Goal: Check status: Check status

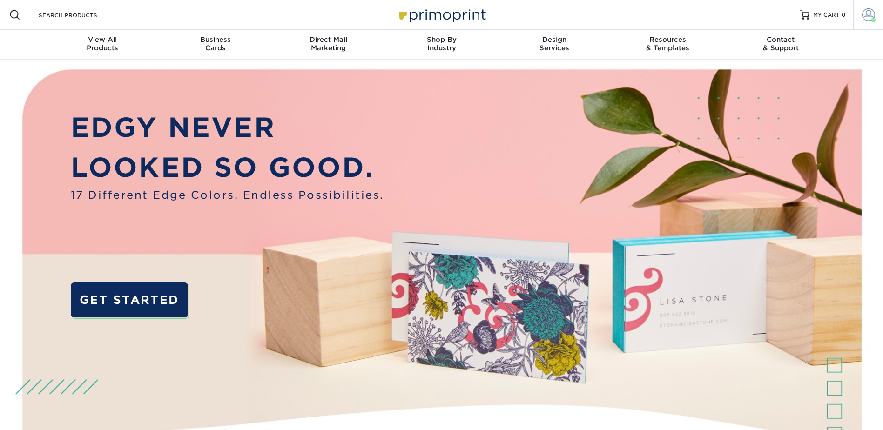
click at [865, 14] on span at bounding box center [868, 14] width 13 height 13
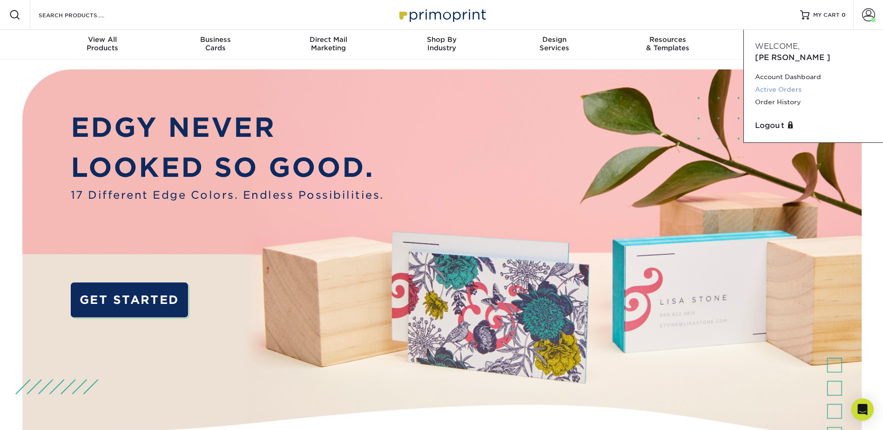
click at [798, 83] on link "Active Orders" at bounding box center [813, 89] width 117 height 13
click at [871, 14] on span at bounding box center [868, 14] width 13 height 13
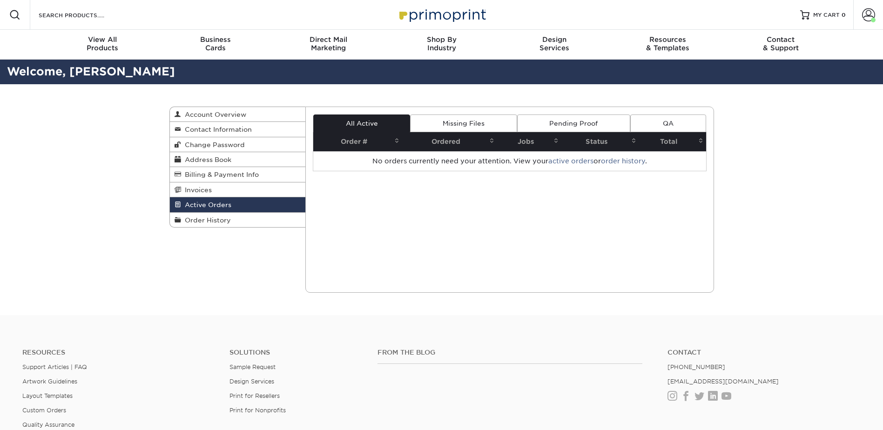
click at [867, 16] on span at bounding box center [868, 14] width 13 height 13
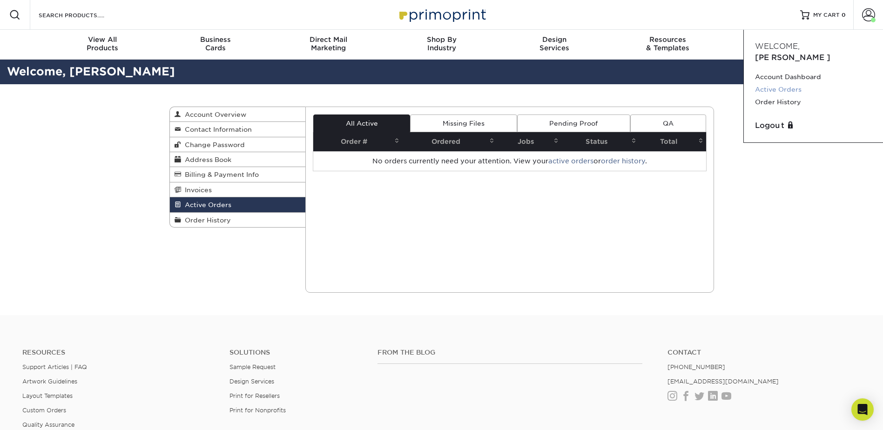
click at [803, 84] on link "Active Orders" at bounding box center [813, 89] width 117 height 13
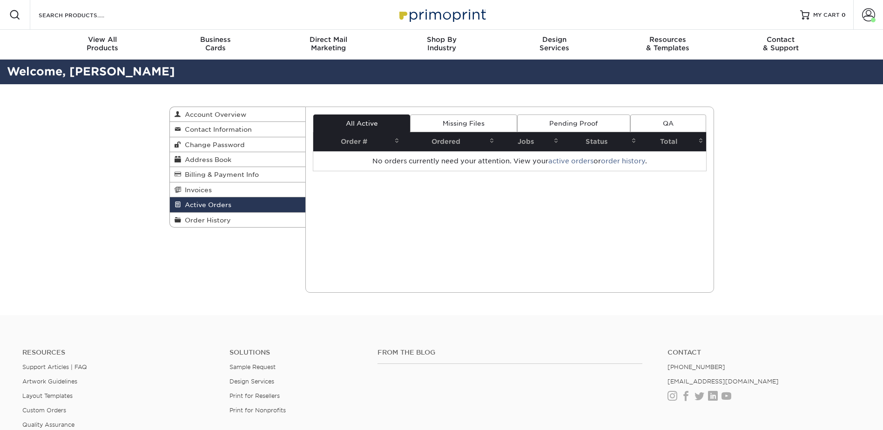
click at [869, 19] on span at bounding box center [868, 14] width 13 height 13
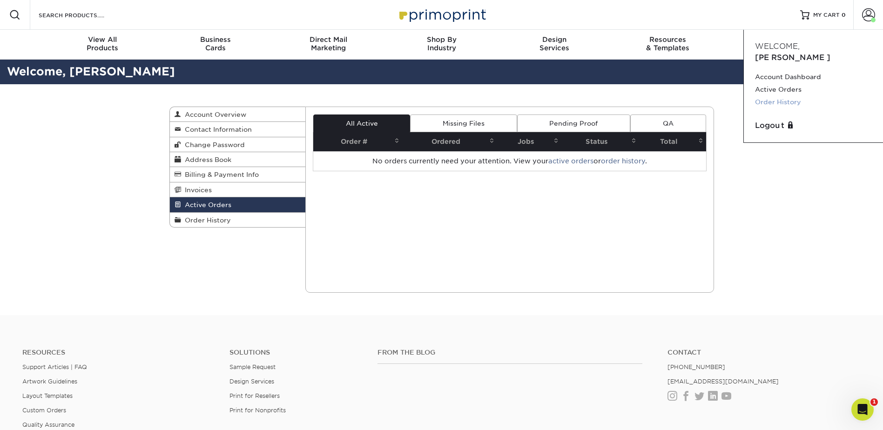
click at [787, 96] on link "Order History" at bounding box center [813, 102] width 117 height 13
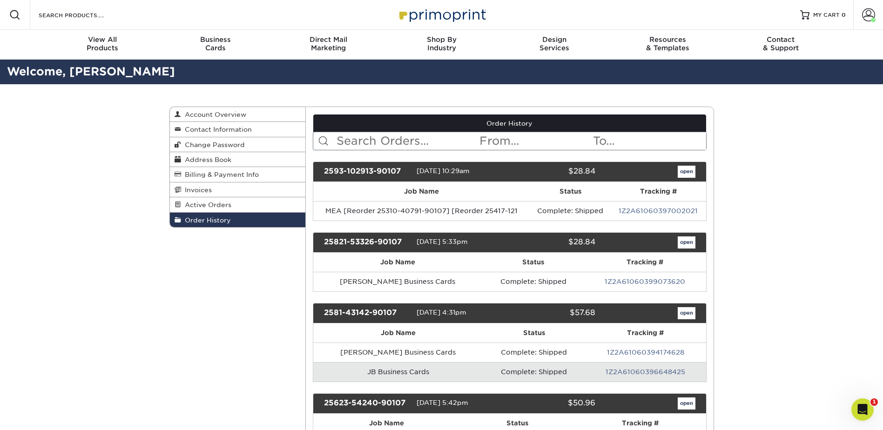
click at [383, 143] on input "text" at bounding box center [406, 141] width 143 height 18
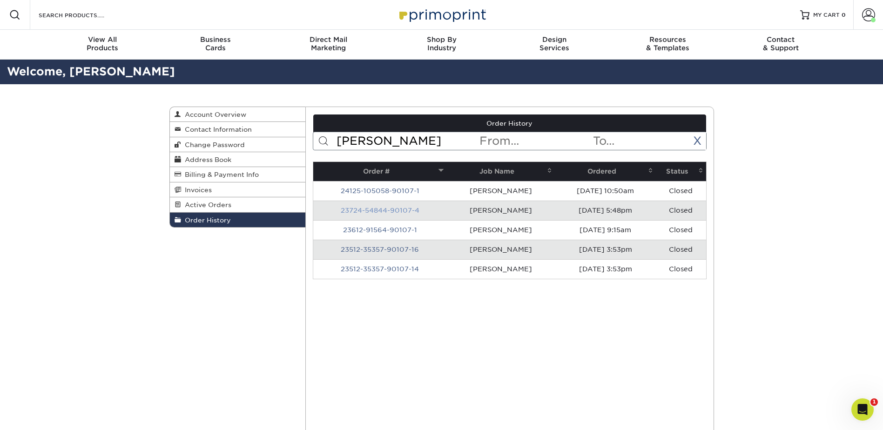
type input "[PERSON_NAME]"
click at [387, 209] on link "23724-54844-90107-4" at bounding box center [380, 210] width 79 height 7
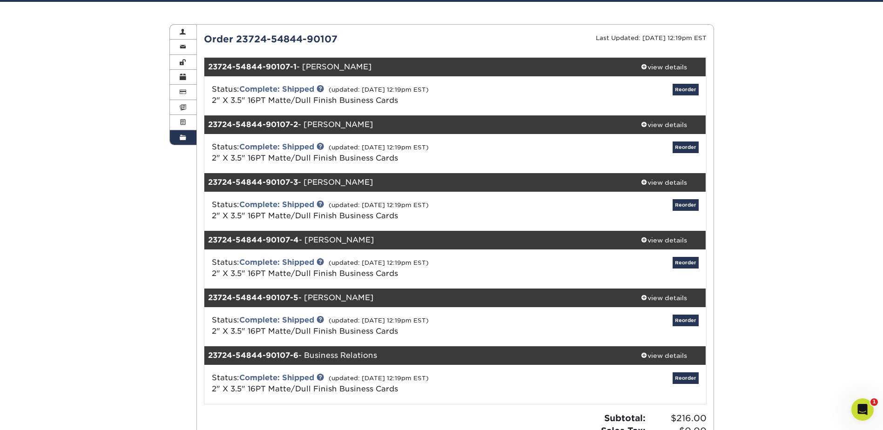
scroll to position [93, 0]
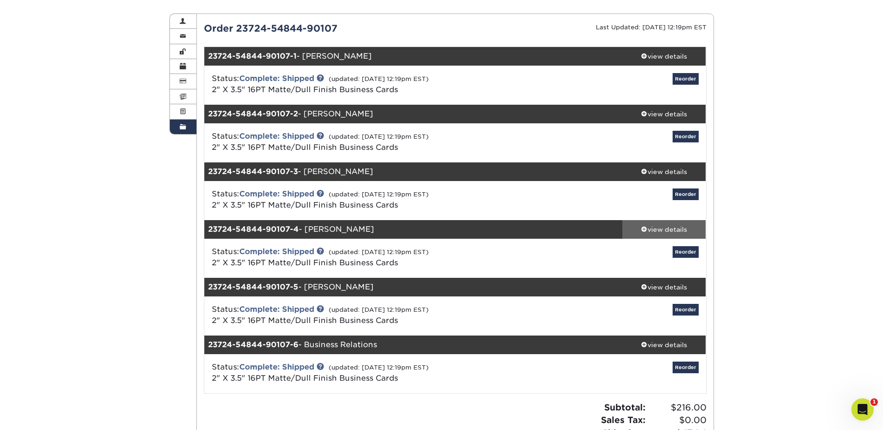
click at [652, 235] on link "view details" at bounding box center [664, 229] width 84 height 19
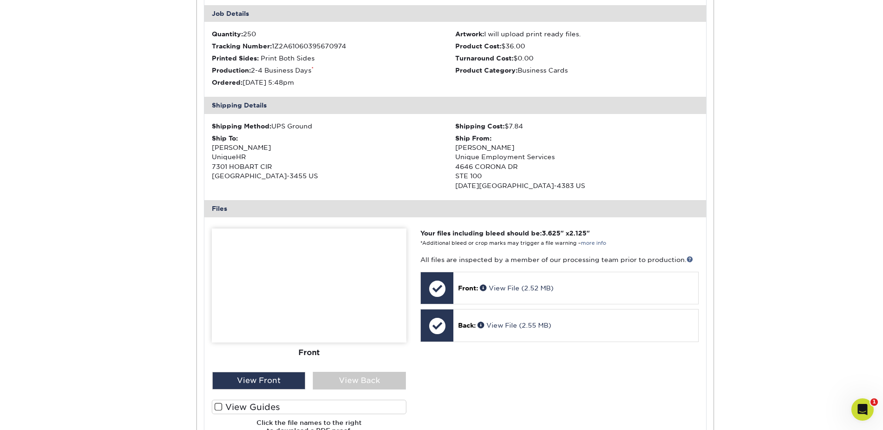
scroll to position [372, 0]
